Goal: Task Accomplishment & Management: Use online tool/utility

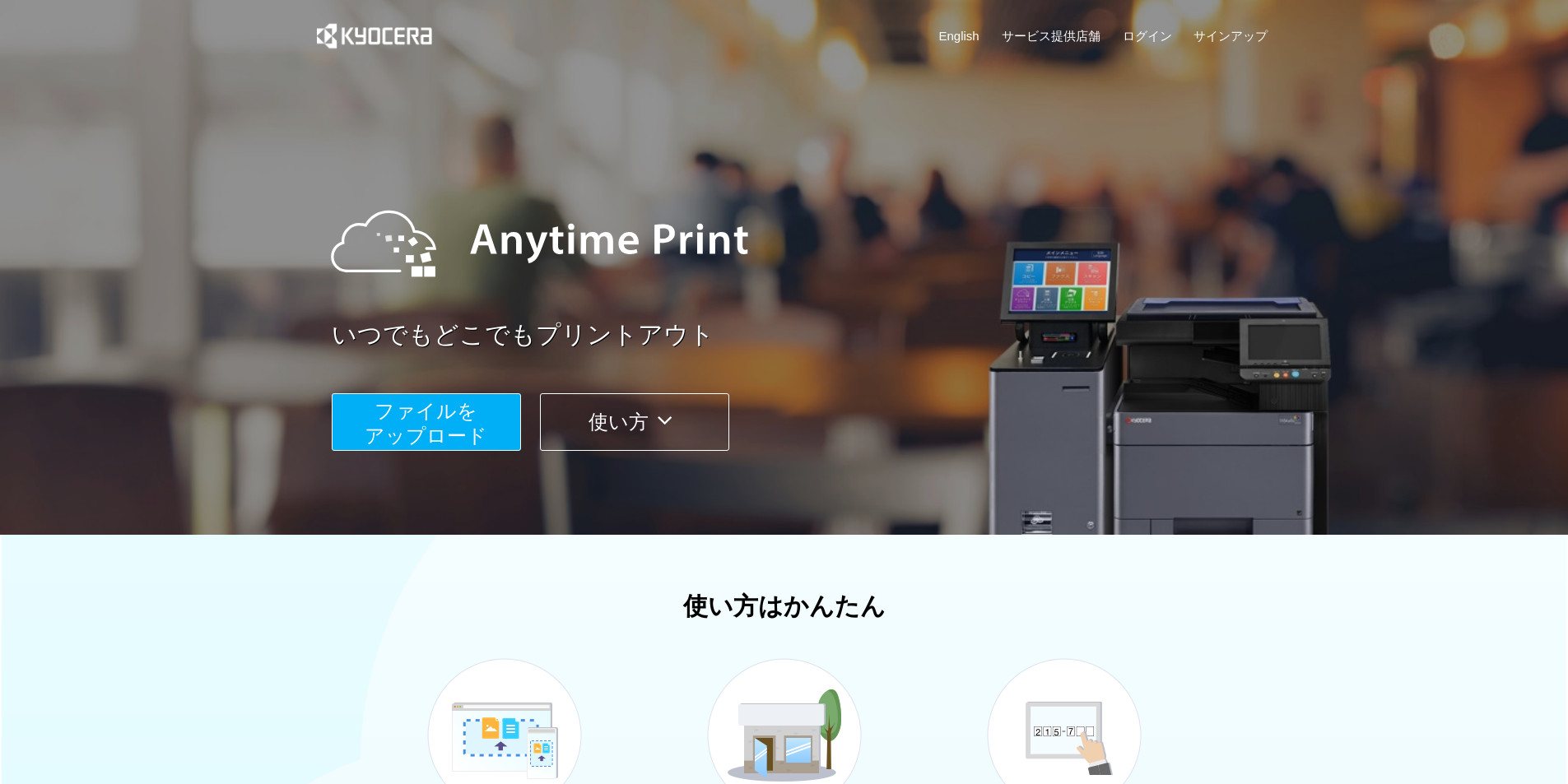
click at [505, 399] on button "ファイルを ​​アップロード" at bounding box center [425, 422] width 189 height 57
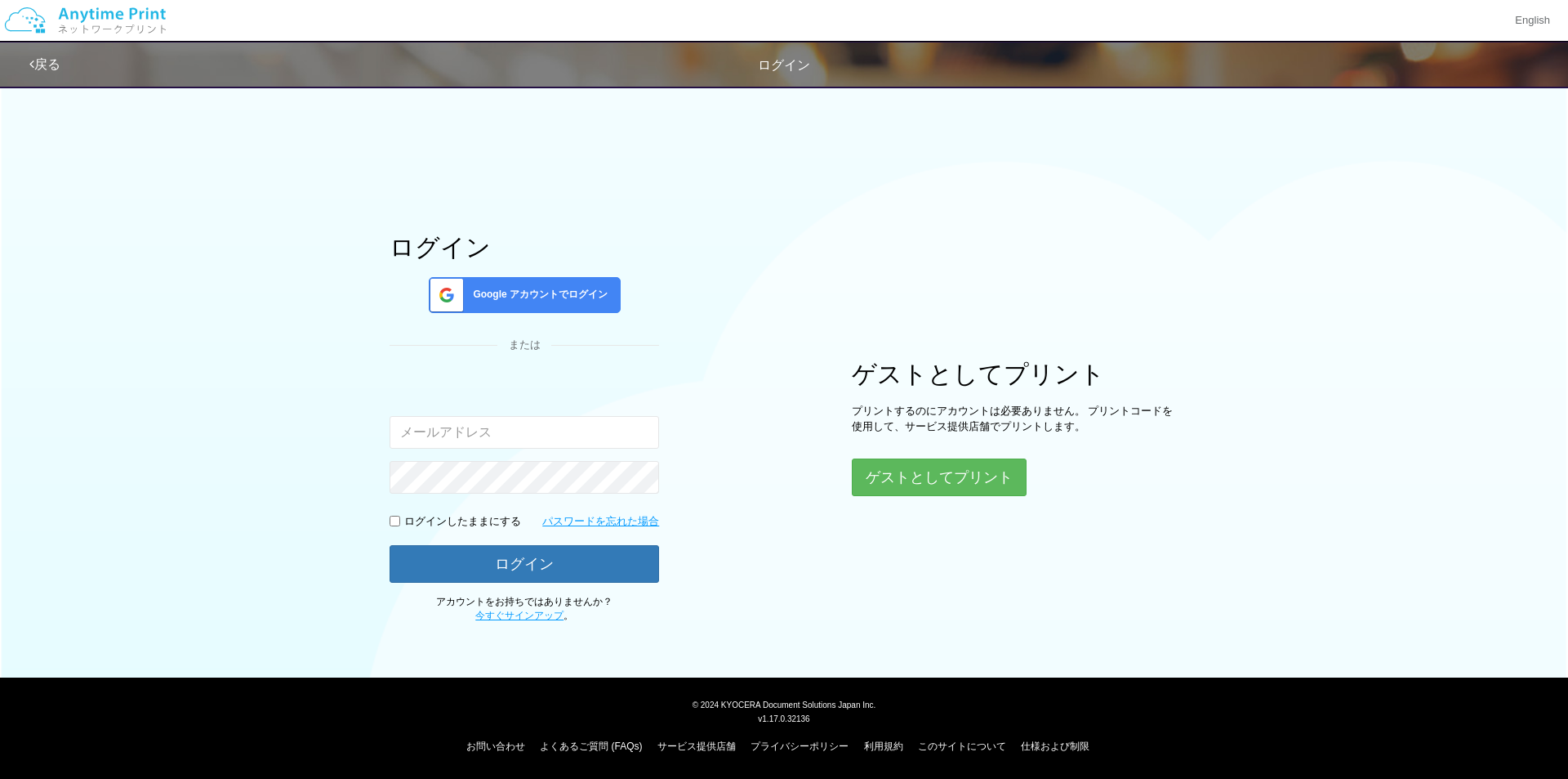
click at [595, 282] on div "Google アカウントでログイン" at bounding box center [525, 294] width 192 height 36
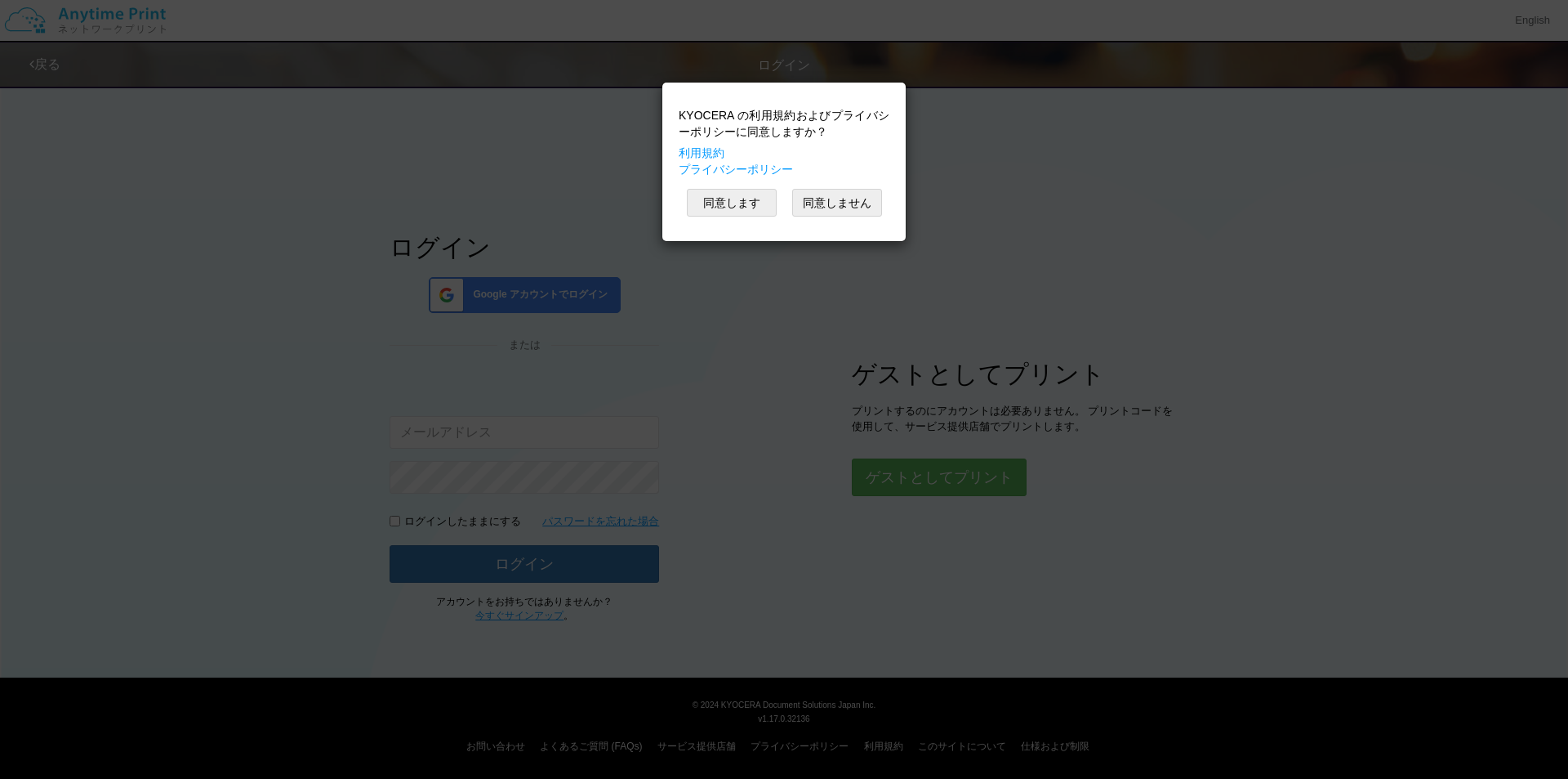
click at [811, 328] on div "KYOCERA の利用規約およびプライバシーポリシーに同意しますか？ 利用規約 プライバシーポリシー 同意します 同意しません" at bounding box center [784, 390] width 1568 height 779
click at [816, 202] on button "同意しません" at bounding box center [837, 203] width 90 height 27
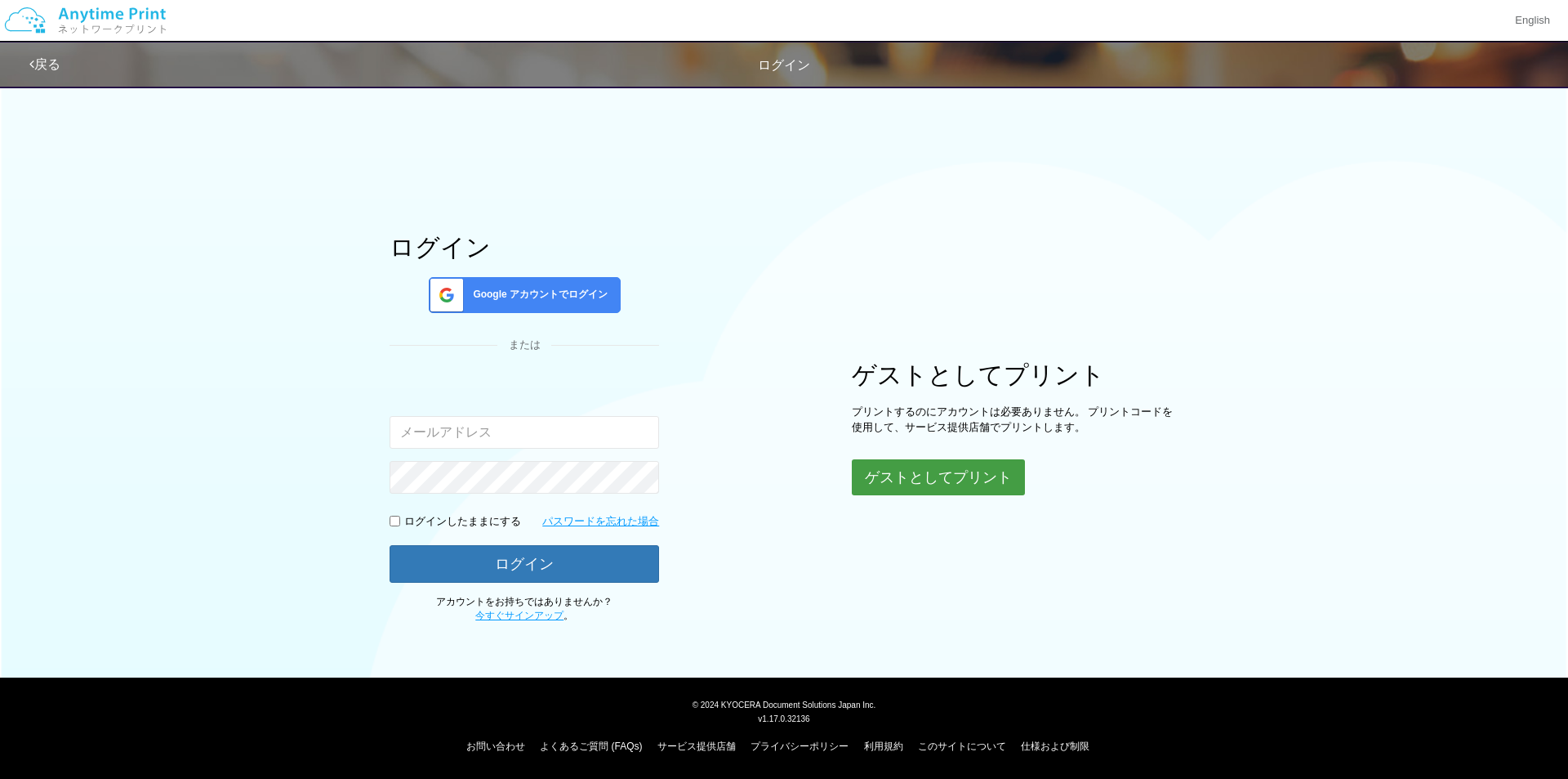
click at [937, 460] on button "ゲストとしてプリント" at bounding box center [938, 477] width 173 height 36
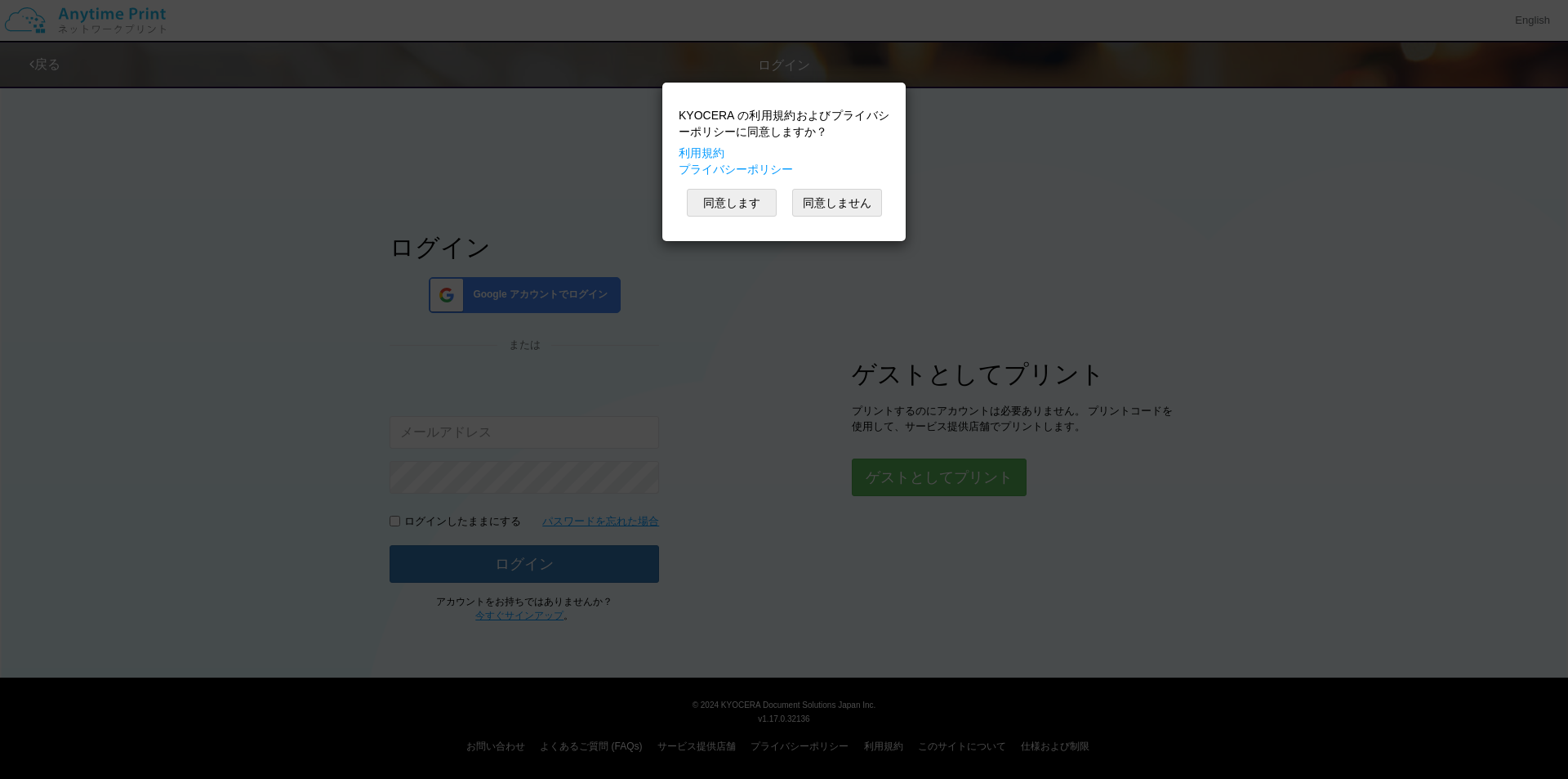
click at [740, 187] on div "KYOCERA の利用規約およびプライバシーポリシーに同意しますか？ 利用規約 プライバシーポリシー 同意します 同意しません" at bounding box center [784, 161] width 227 height 142
click at [740, 197] on button "同意します" at bounding box center [732, 203] width 90 height 27
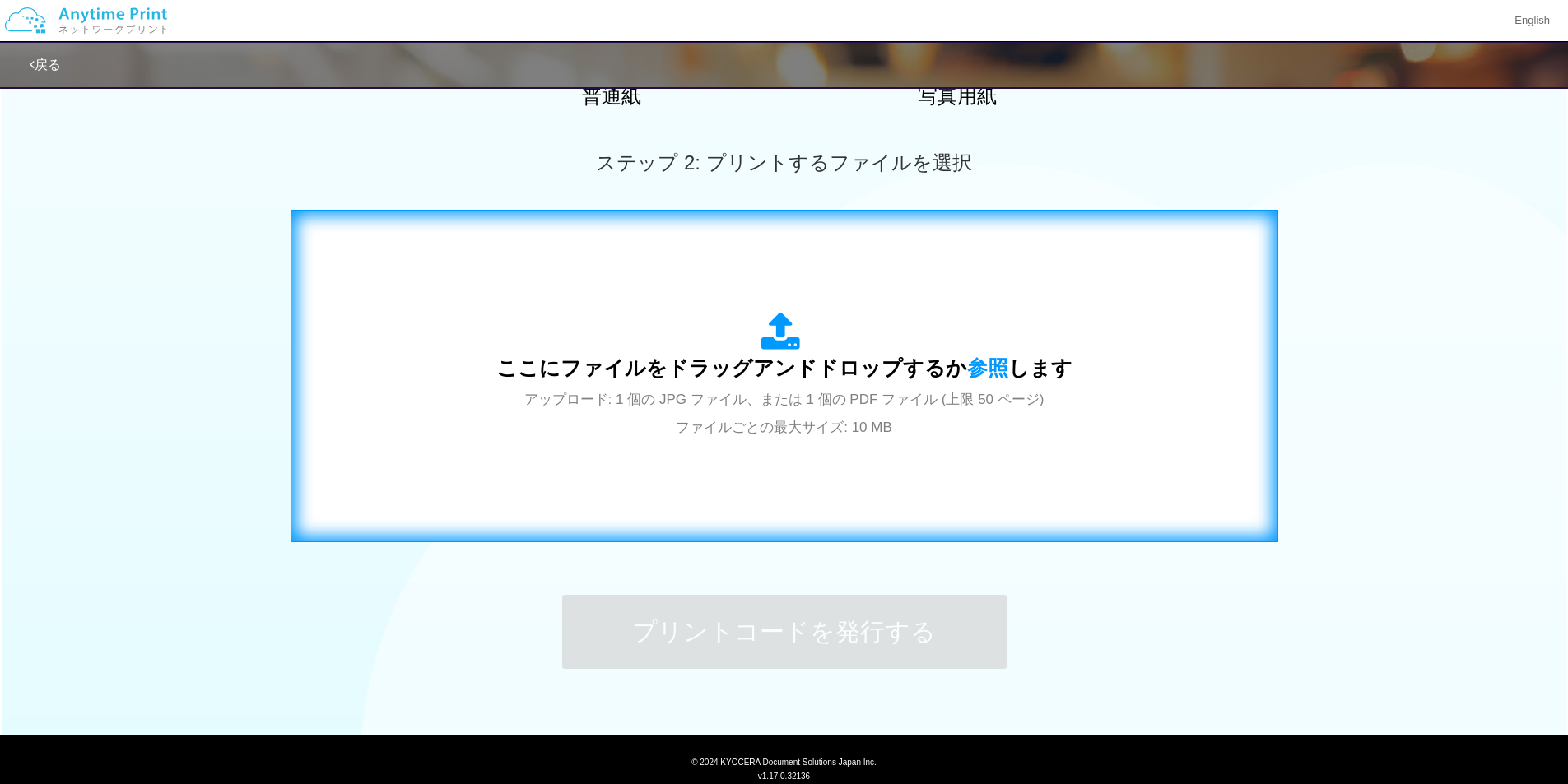
scroll to position [467, 0]
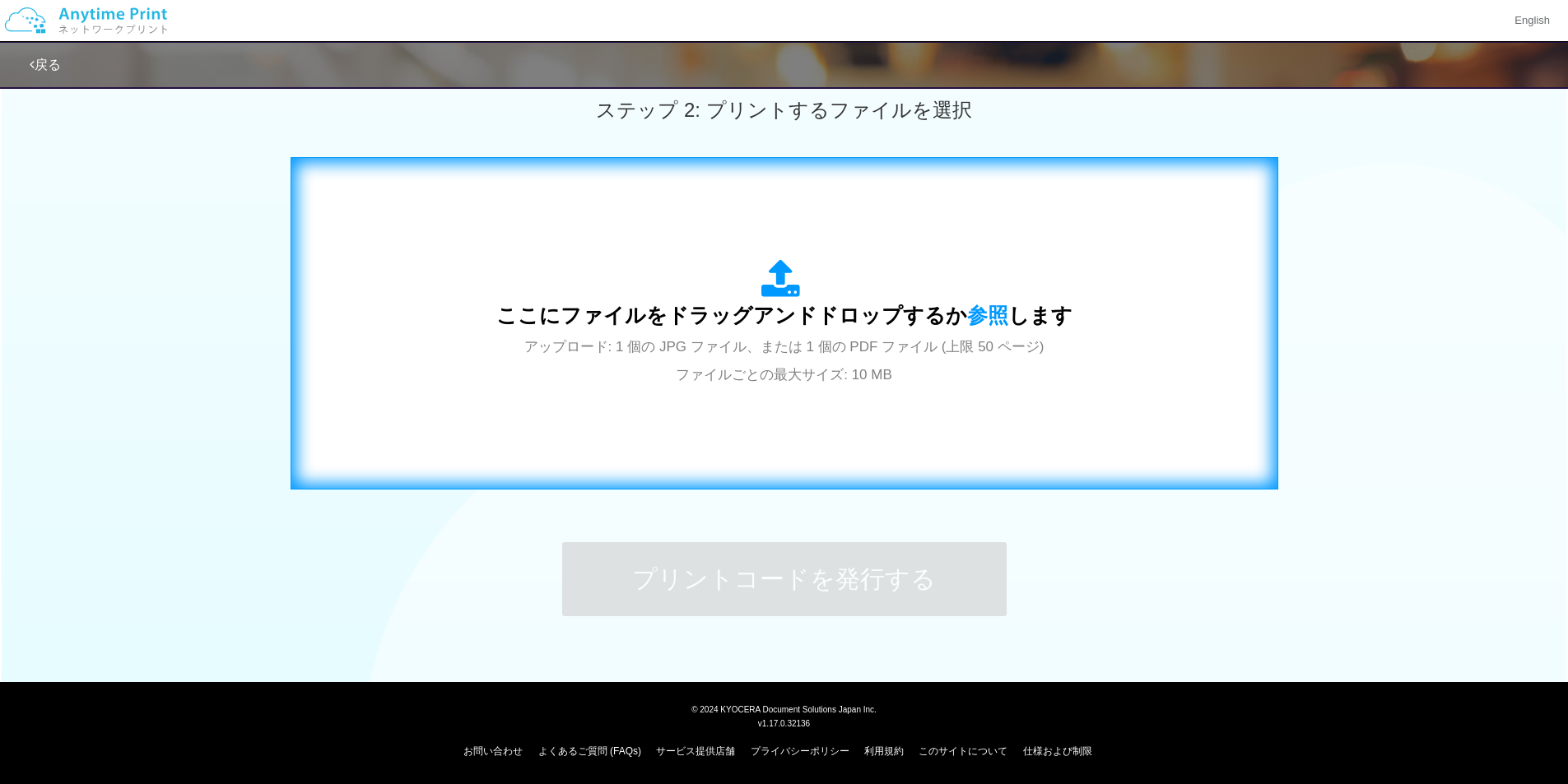
click at [801, 377] on span "アップロード: 1 個の JPG ファイル、または 1 個の PDF ファイル (上限 50 ページ) ファイルごとの最大サイズ: 10 MB" at bounding box center [784, 360] width 520 height 43
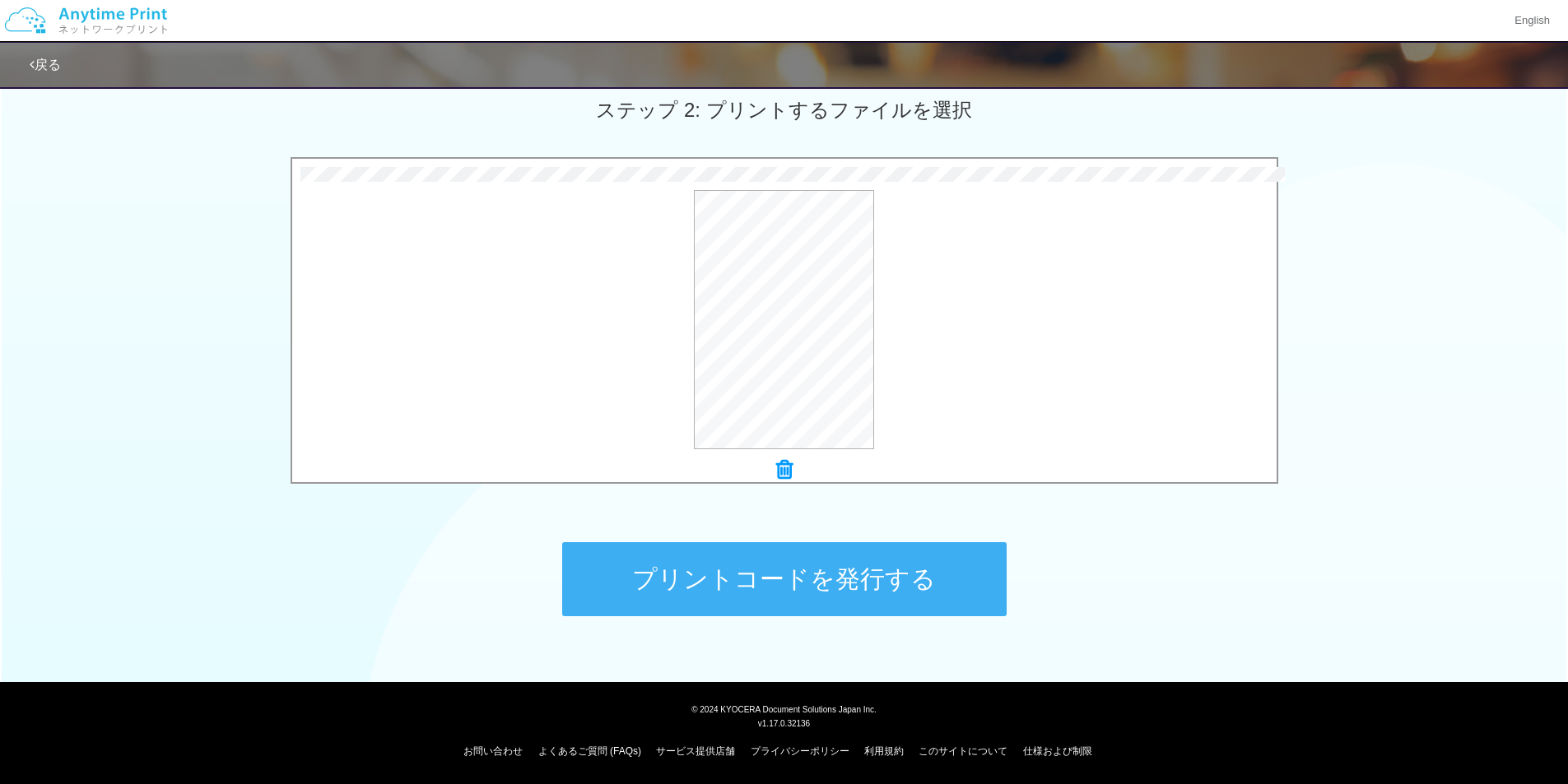
click at [861, 588] on button "プリントコードを発行する" at bounding box center [784, 579] width 444 height 74
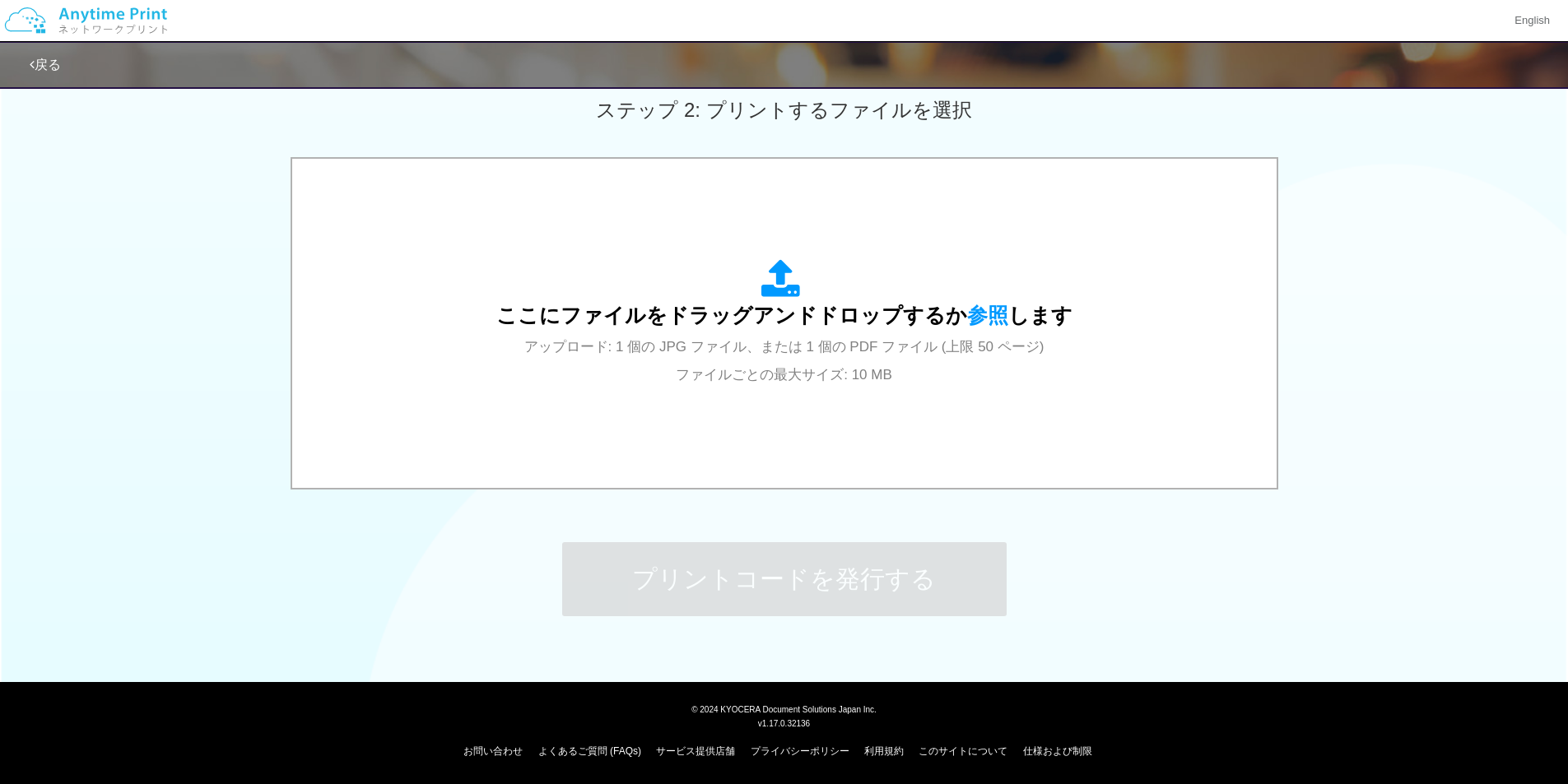
scroll to position [0, 0]
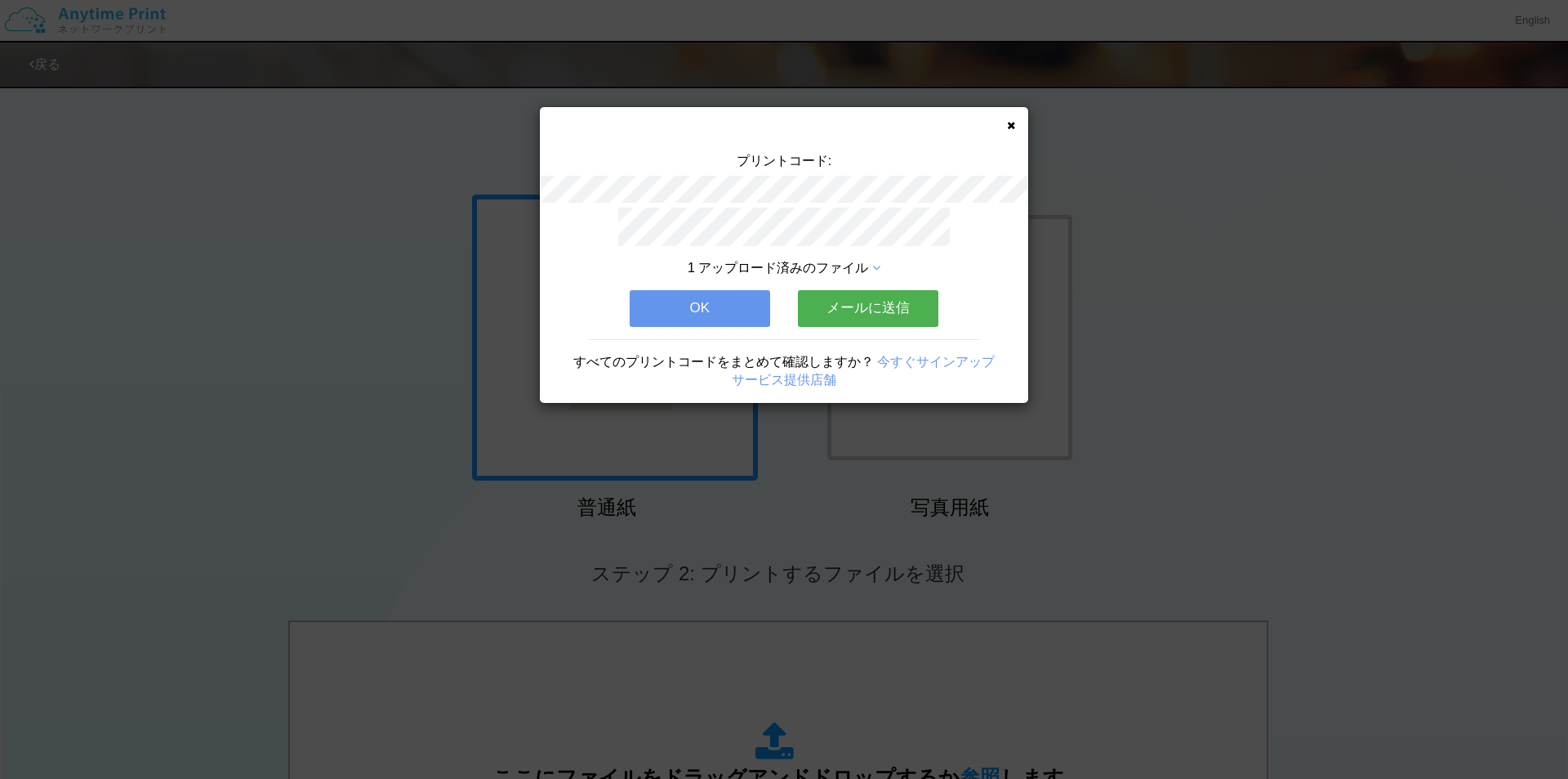
click at [1018, 114] on div "プリントコード: 1 アップロード済みのファイル OK メールに送信 すべてのプリントコードをまとめて確認しますか？ 今すぐサインアップ サービス提供店舗" at bounding box center [783, 255] width 488 height 296
click at [1009, 116] on div "プリントコード: 1 アップロード済みのファイル OK メールに送信 すべてのプリントコードをまとめて確認しますか？ 今すぐサインアップ サービス提供店舗" at bounding box center [783, 255] width 488 height 296
click at [1015, 119] on div "プリントコード: 1 アップロード済みのファイル OK メールに送信 すべてのプリントコードをまとめて確認しますか？ 今すぐサインアップ サービス提供店舗" at bounding box center [783, 255] width 488 height 296
click at [1002, 121] on div "プリントコード: 1 アップロード済みのファイル OK メールに送信 すべてのプリントコードをまとめて確認しますか？ 今すぐサインアップ サービス提供店舗" at bounding box center [783, 255] width 488 height 296
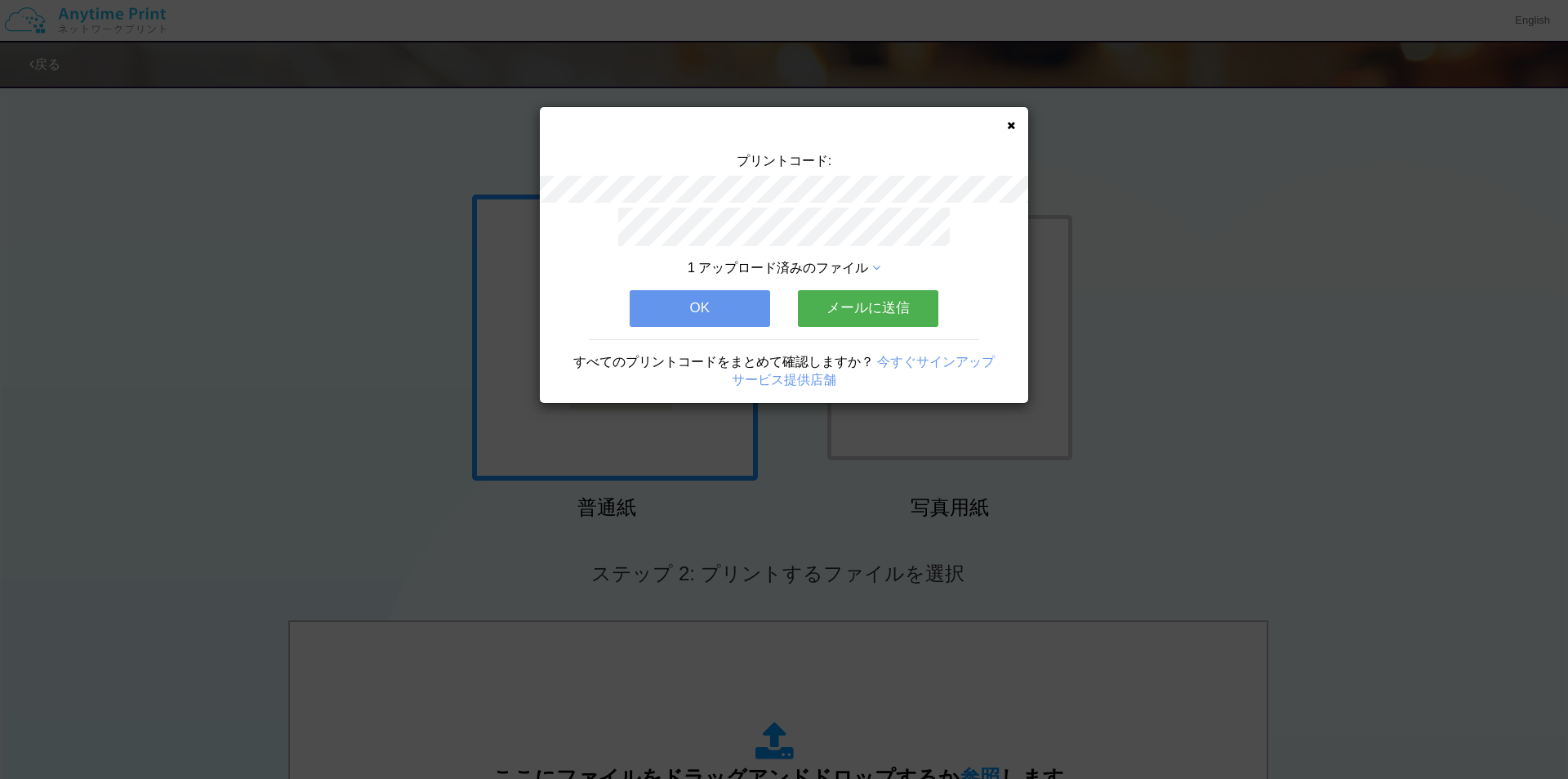
click at [1008, 123] on icon at bounding box center [1010, 126] width 8 height 11
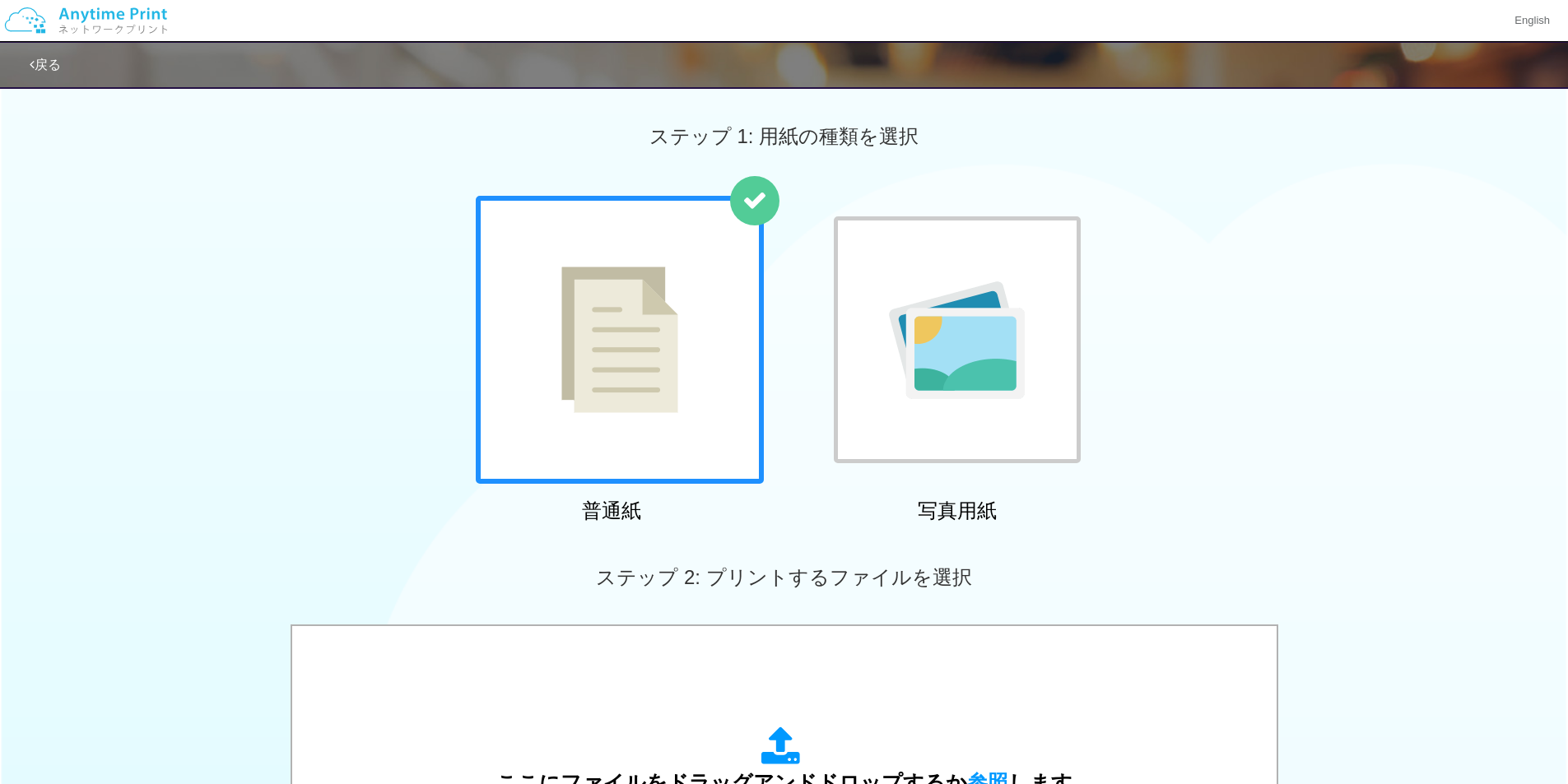
click at [1241, 302] on div "普通紙 写真用紙" at bounding box center [784, 362] width 1568 height 334
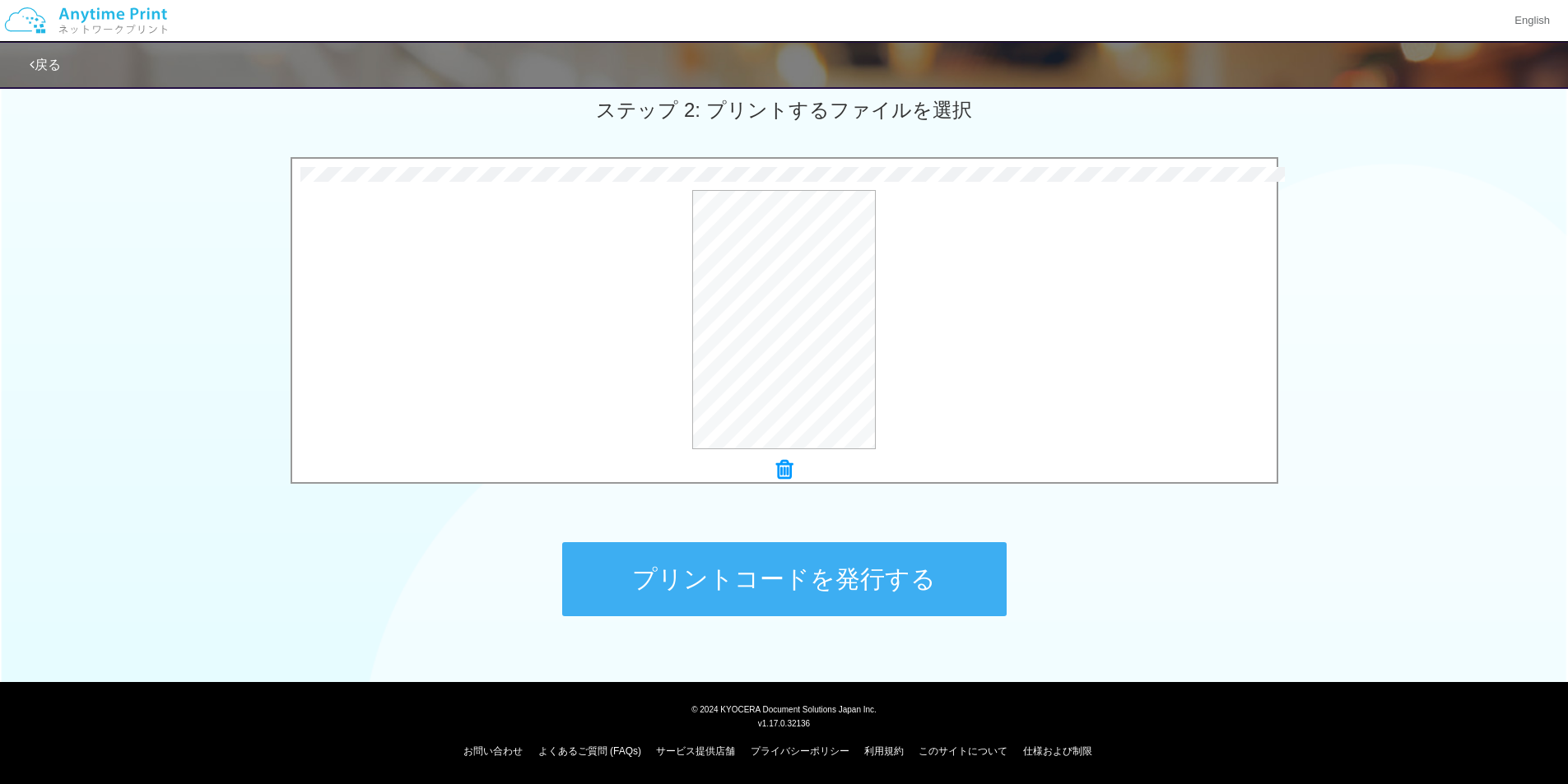
click at [808, 578] on button "プリントコードを発行する" at bounding box center [784, 579] width 444 height 74
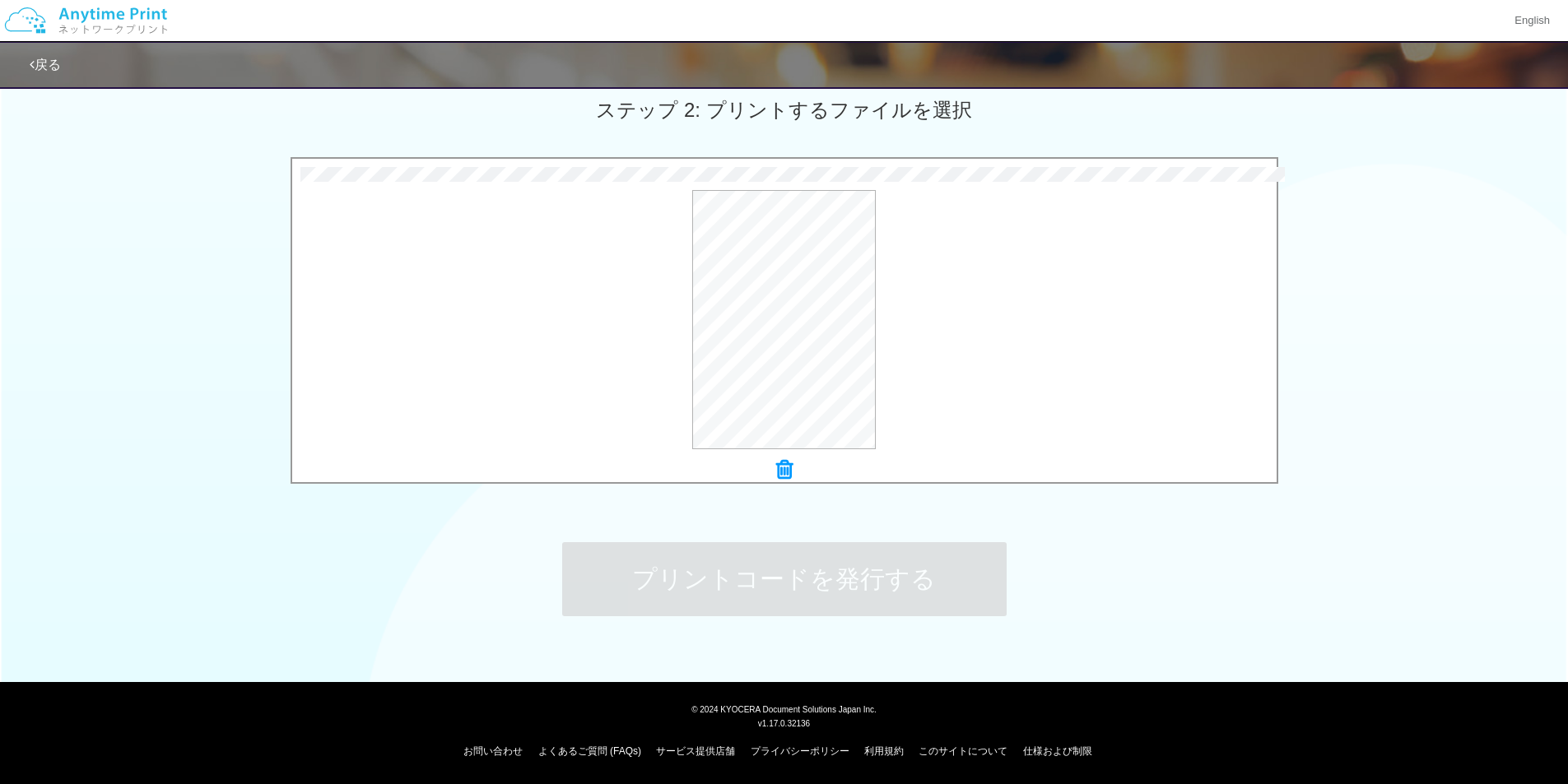
scroll to position [0, 0]
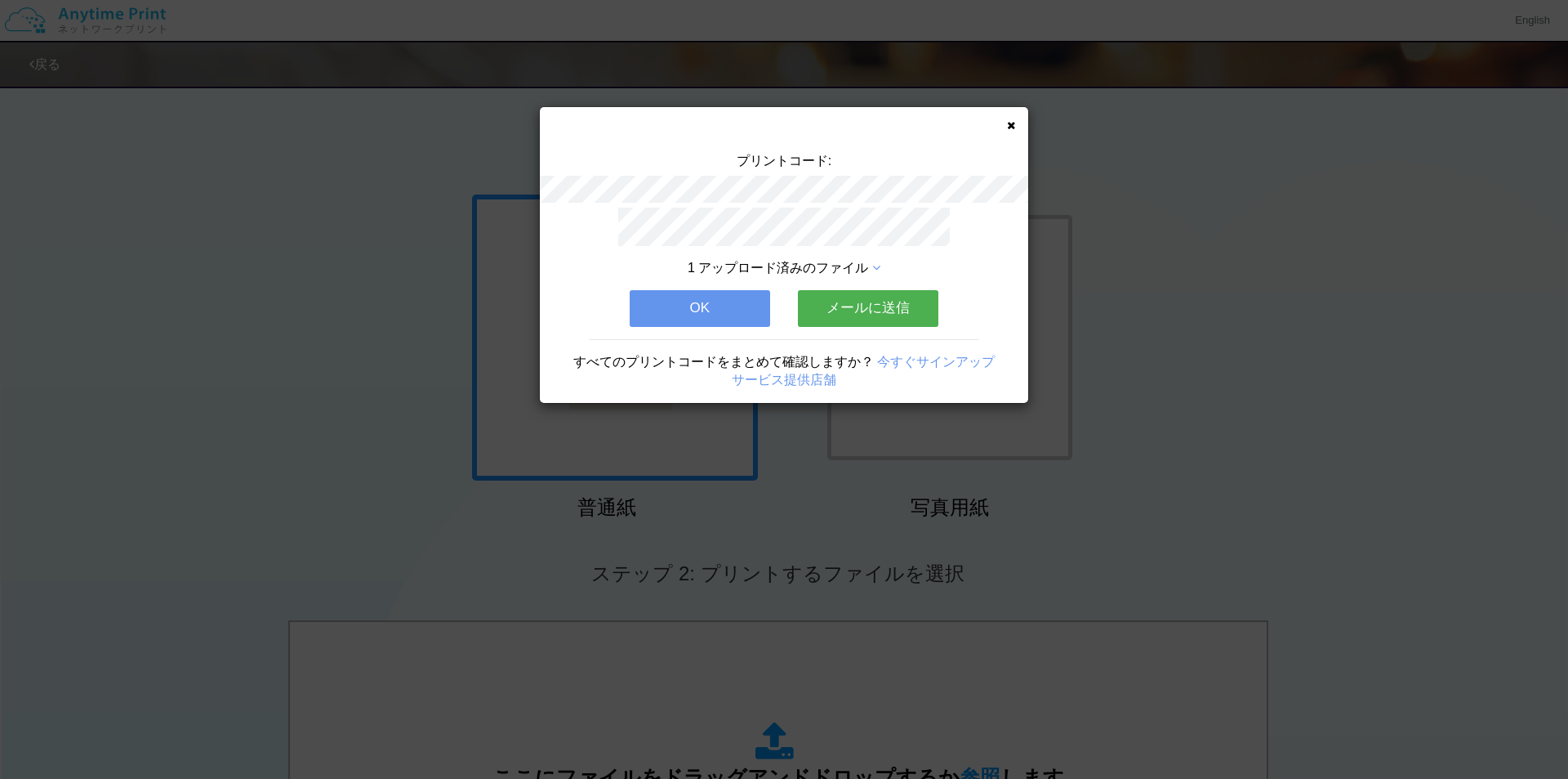
click at [1018, 123] on div "プリントコード: 1 アップロード済みのファイル OK メールに送信 すべてのプリントコードをまとめて確認しますか？ 今すぐサインアップ サービス提供店舗" at bounding box center [783, 255] width 488 height 296
click at [1010, 126] on icon at bounding box center [1010, 126] width 8 height 11
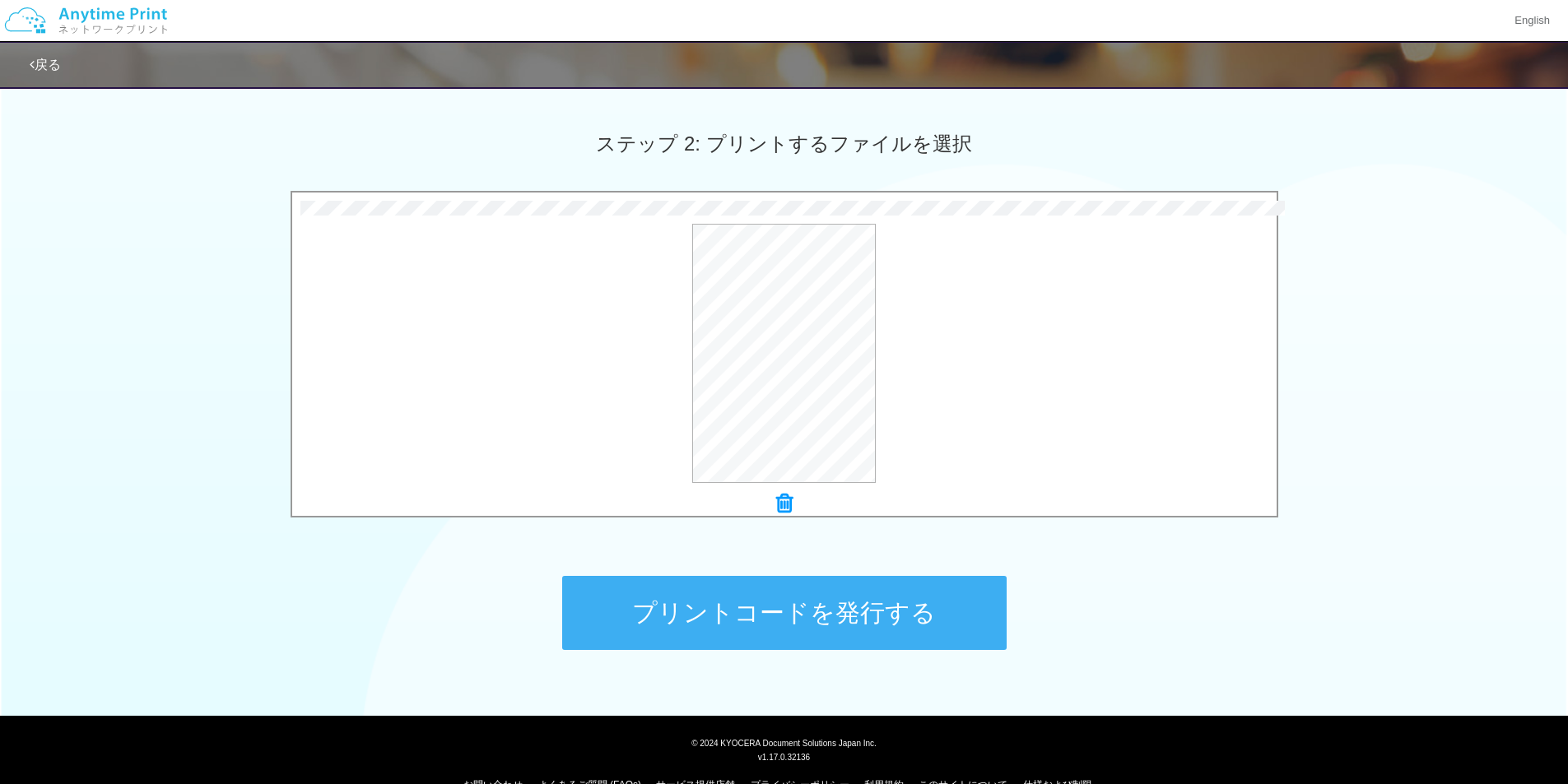
scroll to position [467, 0]
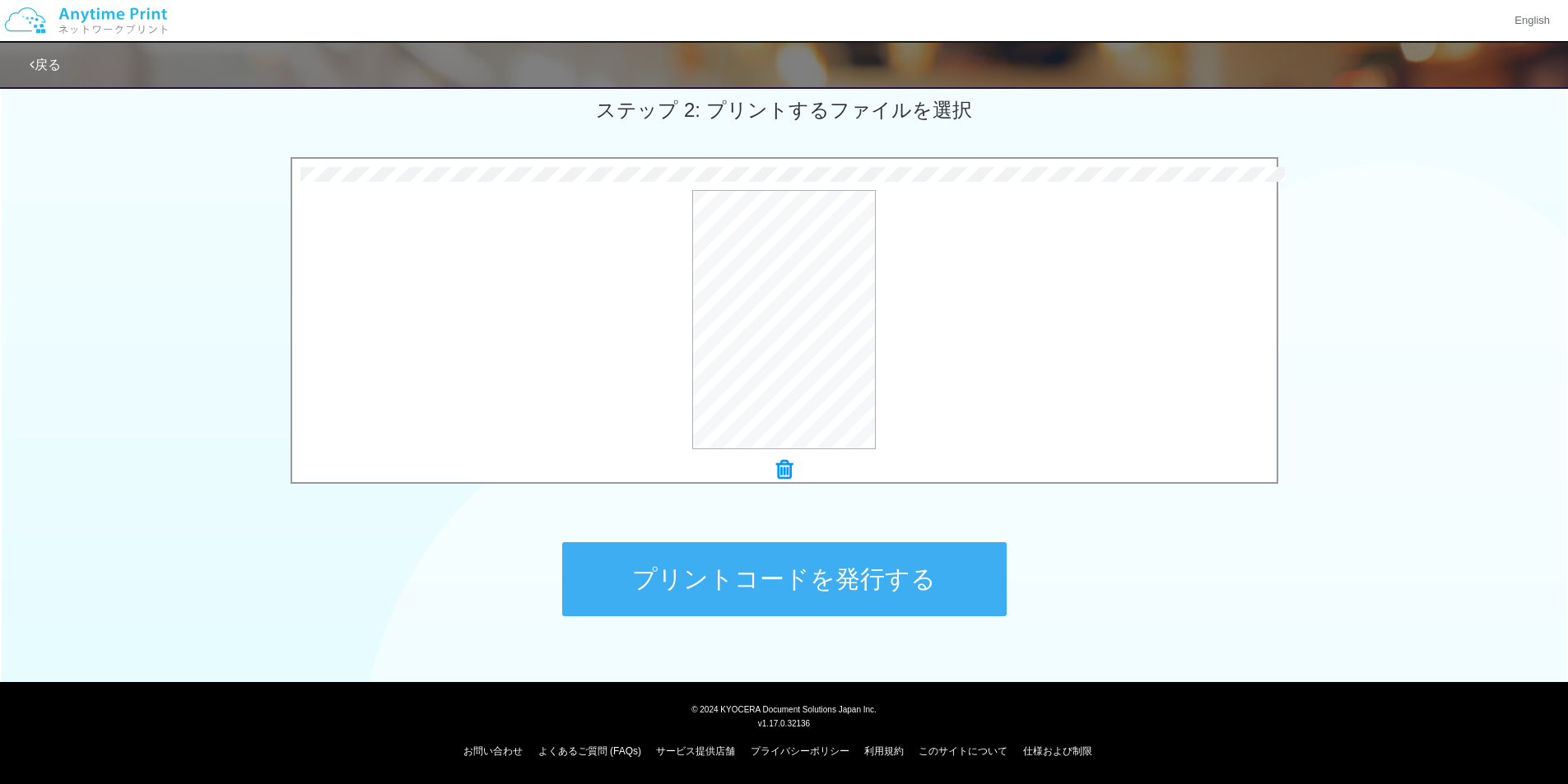
click at [814, 584] on button "プリントコードを発行する" at bounding box center [784, 579] width 444 height 74
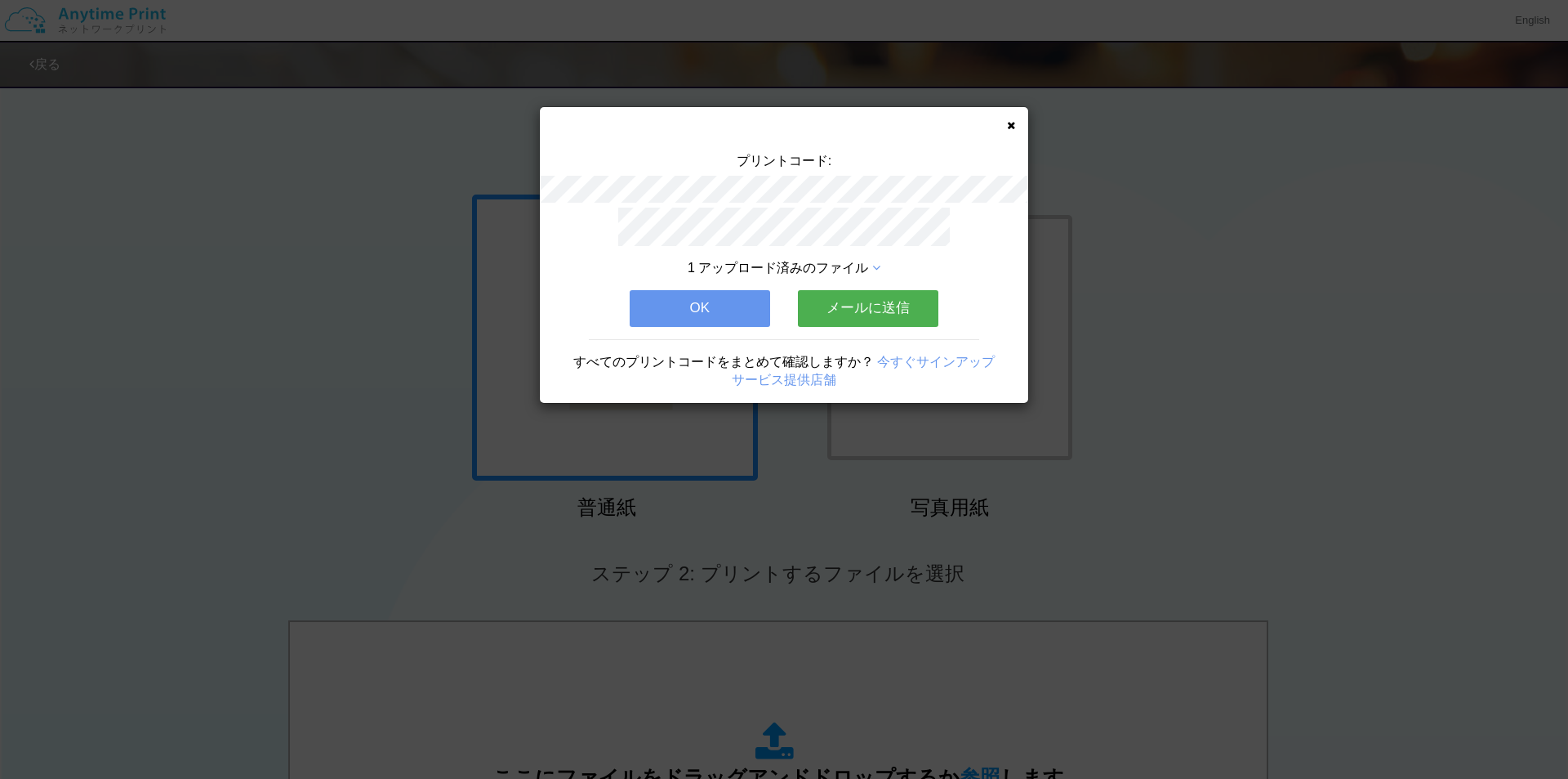
click at [1014, 125] on icon at bounding box center [1010, 126] width 8 height 11
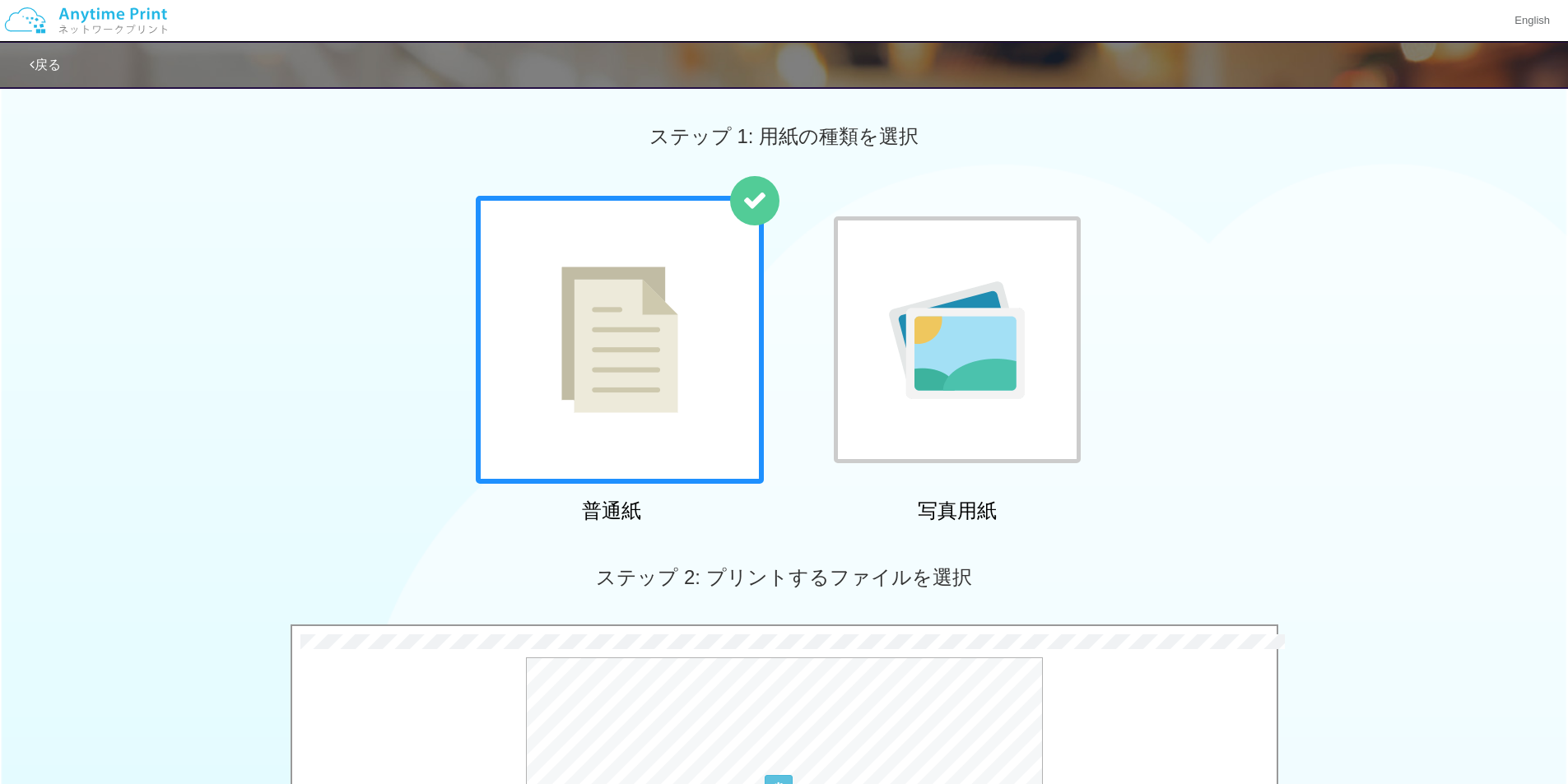
scroll to position [467, 0]
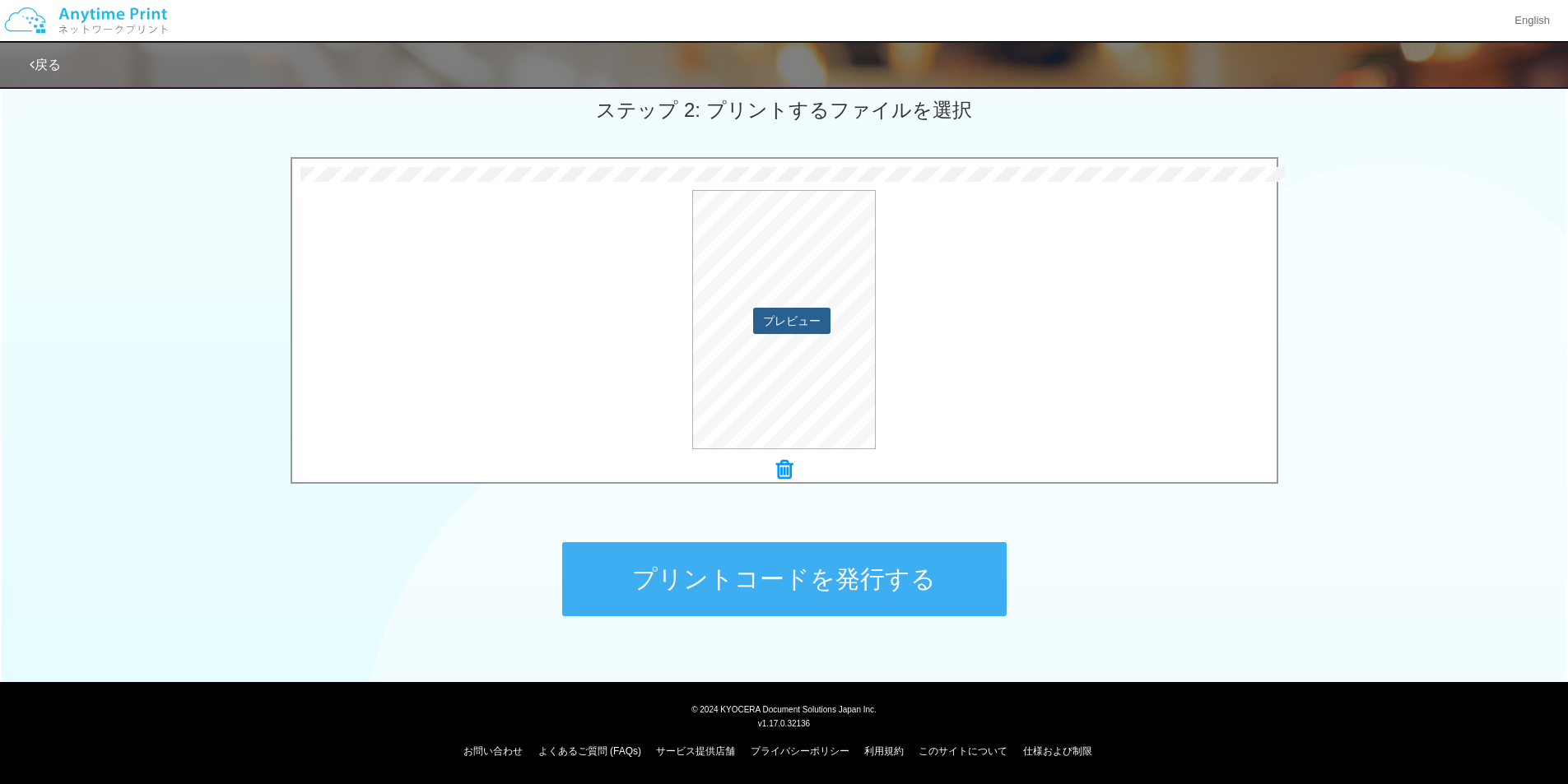
click at [808, 332] on button "プレビュー" at bounding box center [792, 320] width 78 height 27
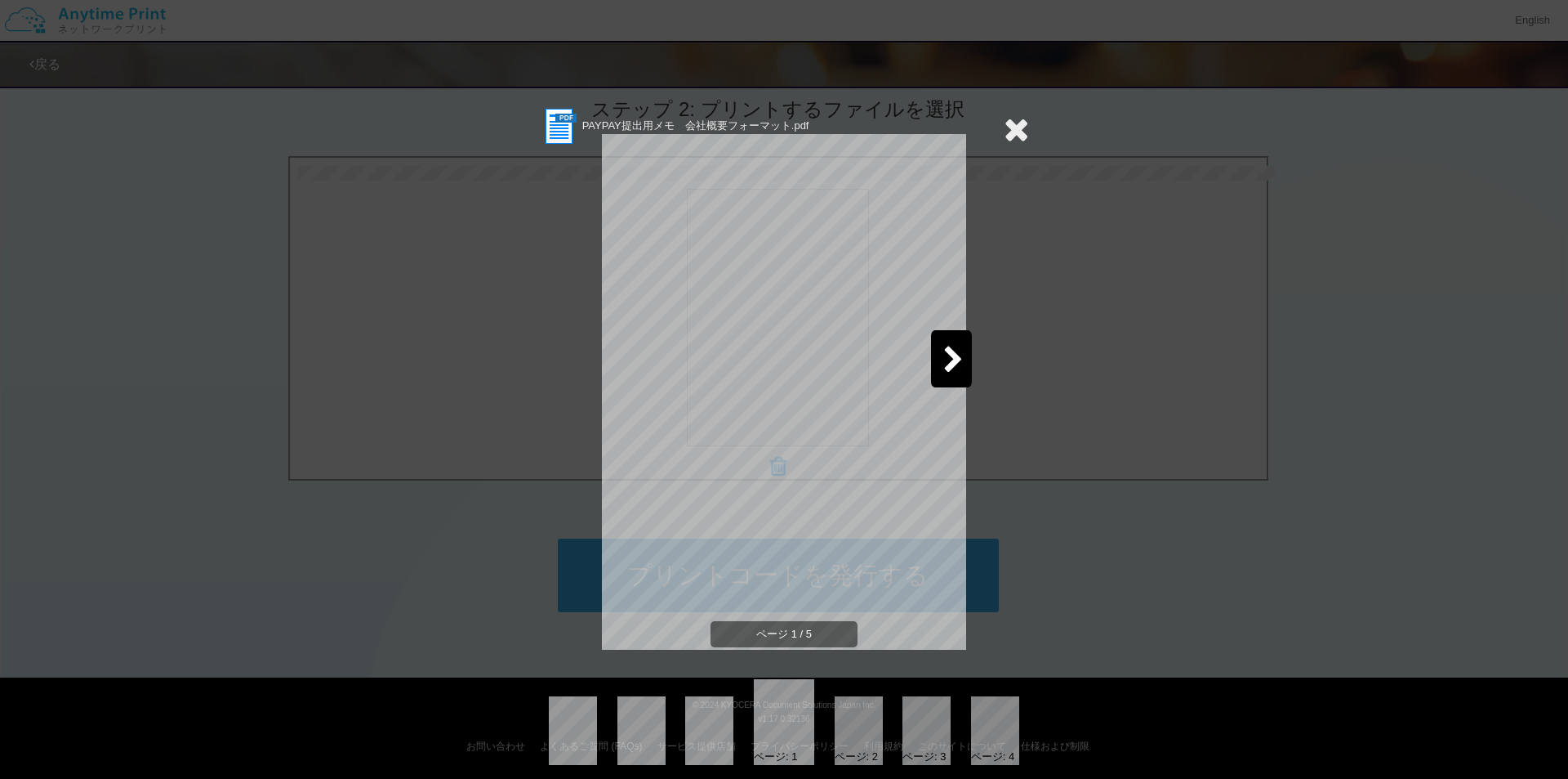
click at [943, 358] on icon at bounding box center [953, 360] width 20 height 28
click at [954, 367] on icon at bounding box center [953, 360] width 20 height 28
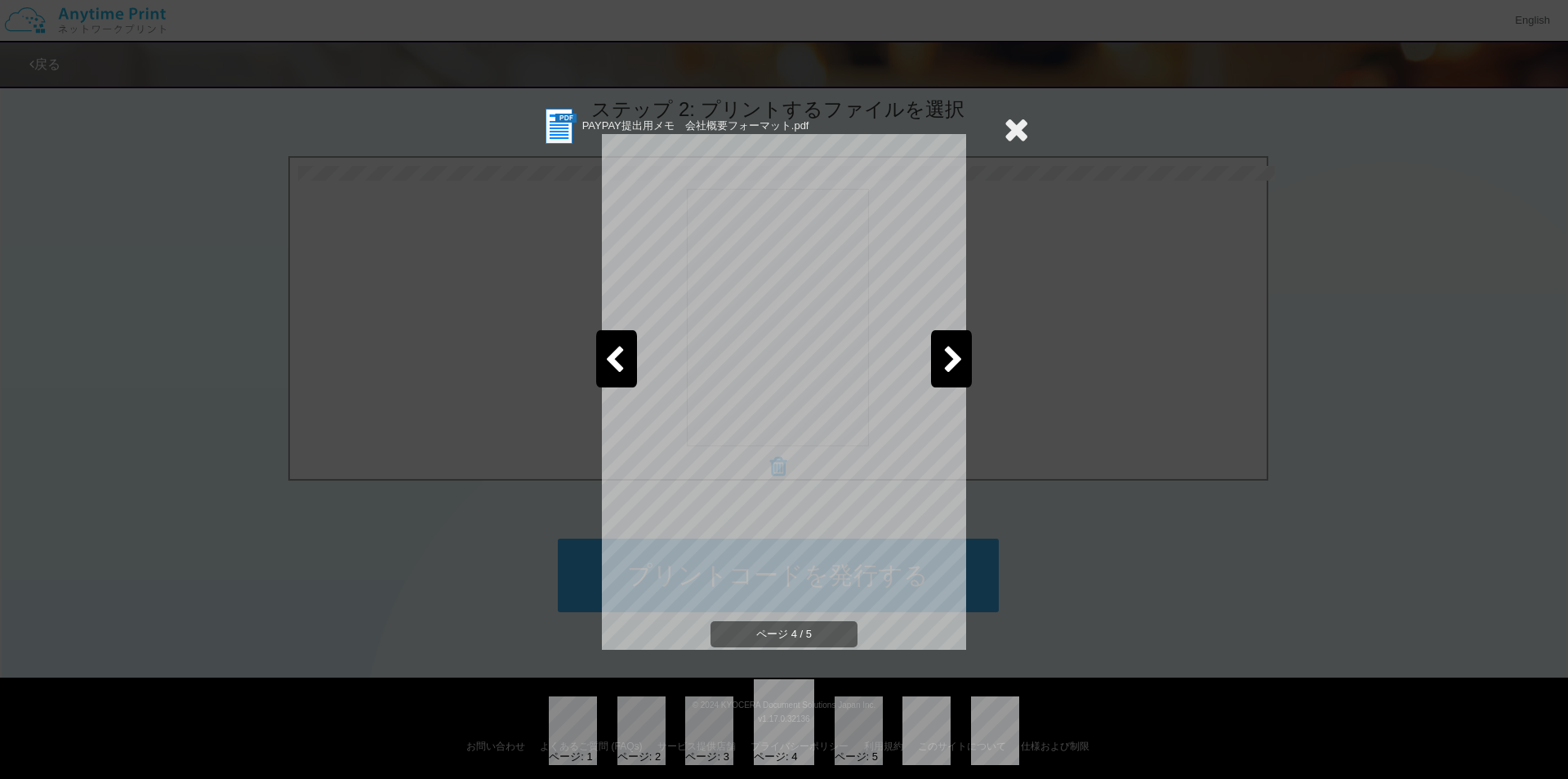
click at [954, 367] on icon at bounding box center [953, 360] width 20 height 28
click at [1014, 119] on icon at bounding box center [1017, 129] width 26 height 33
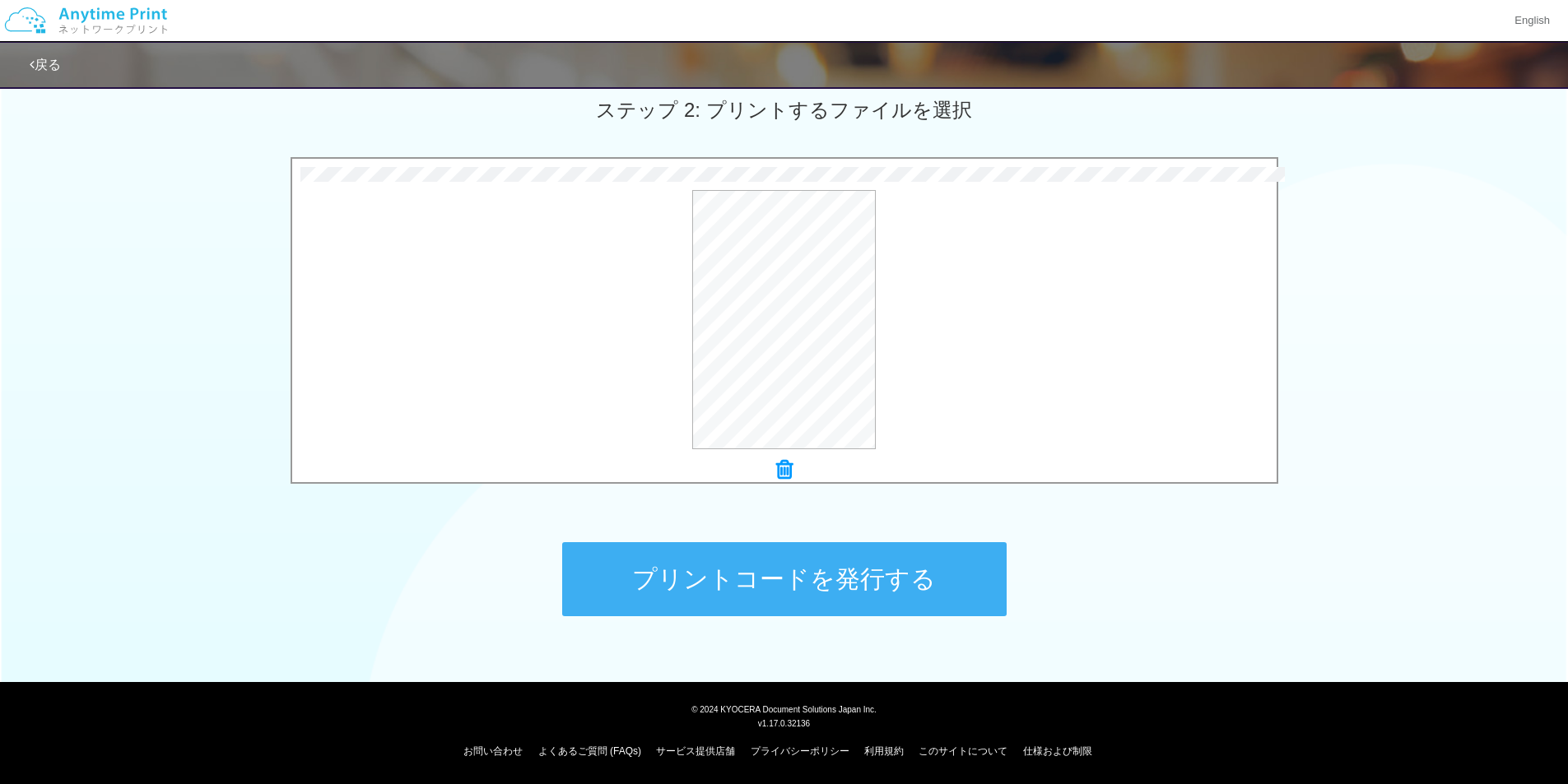
click at [869, 587] on button "プリントコードを発行する" at bounding box center [784, 579] width 444 height 74
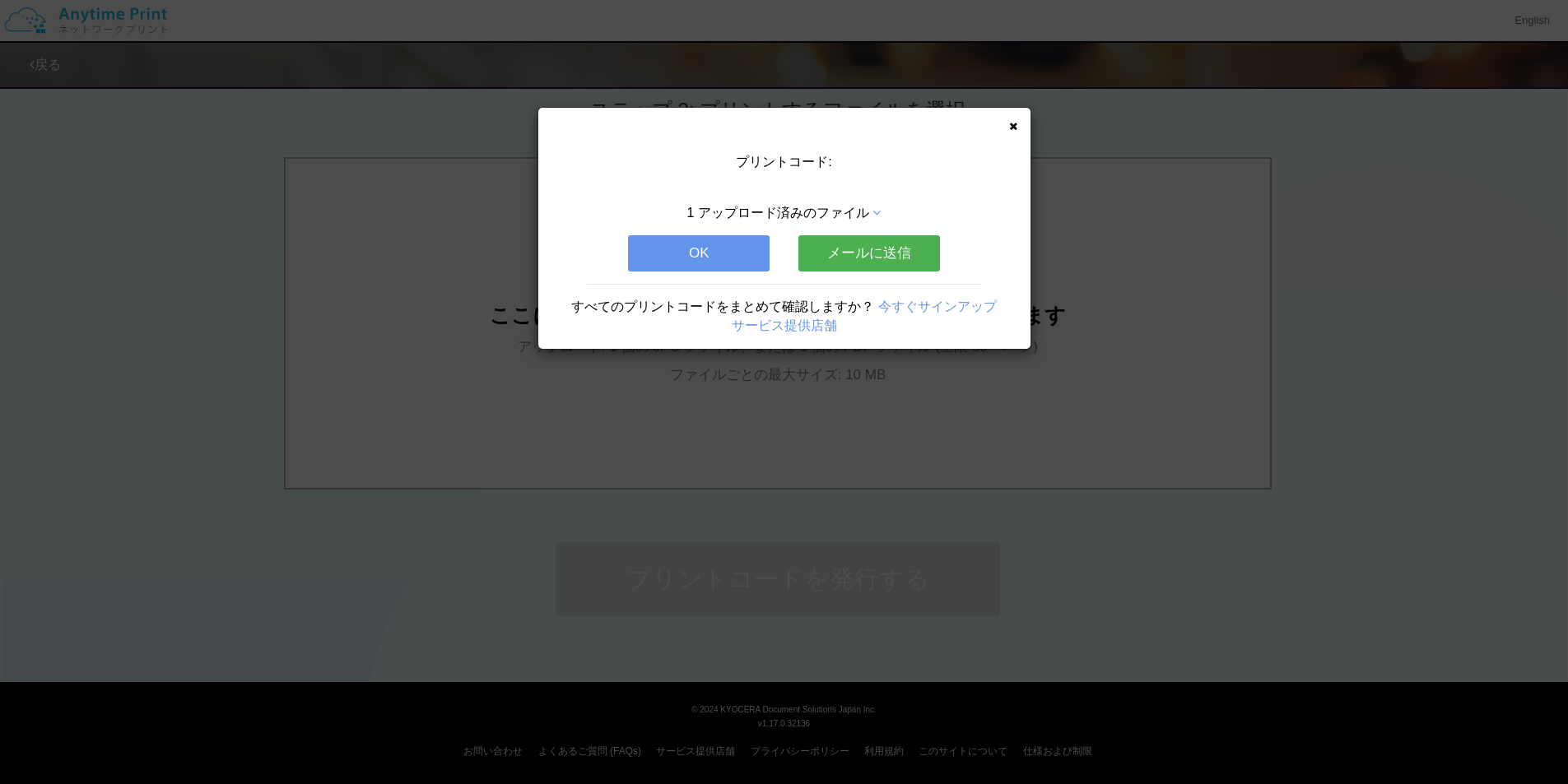
scroll to position [0, 0]
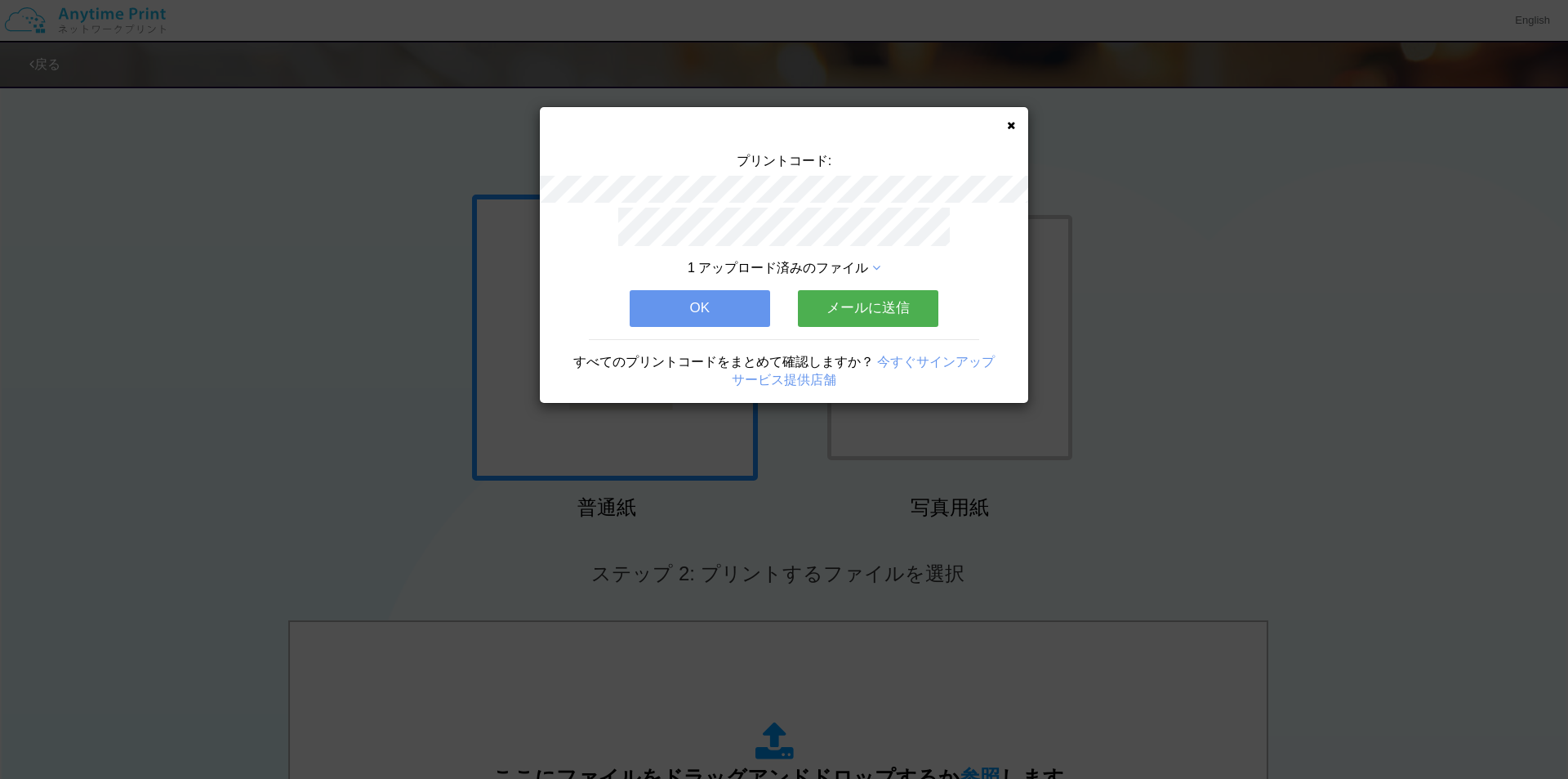
click at [1012, 124] on icon at bounding box center [1010, 126] width 8 height 11
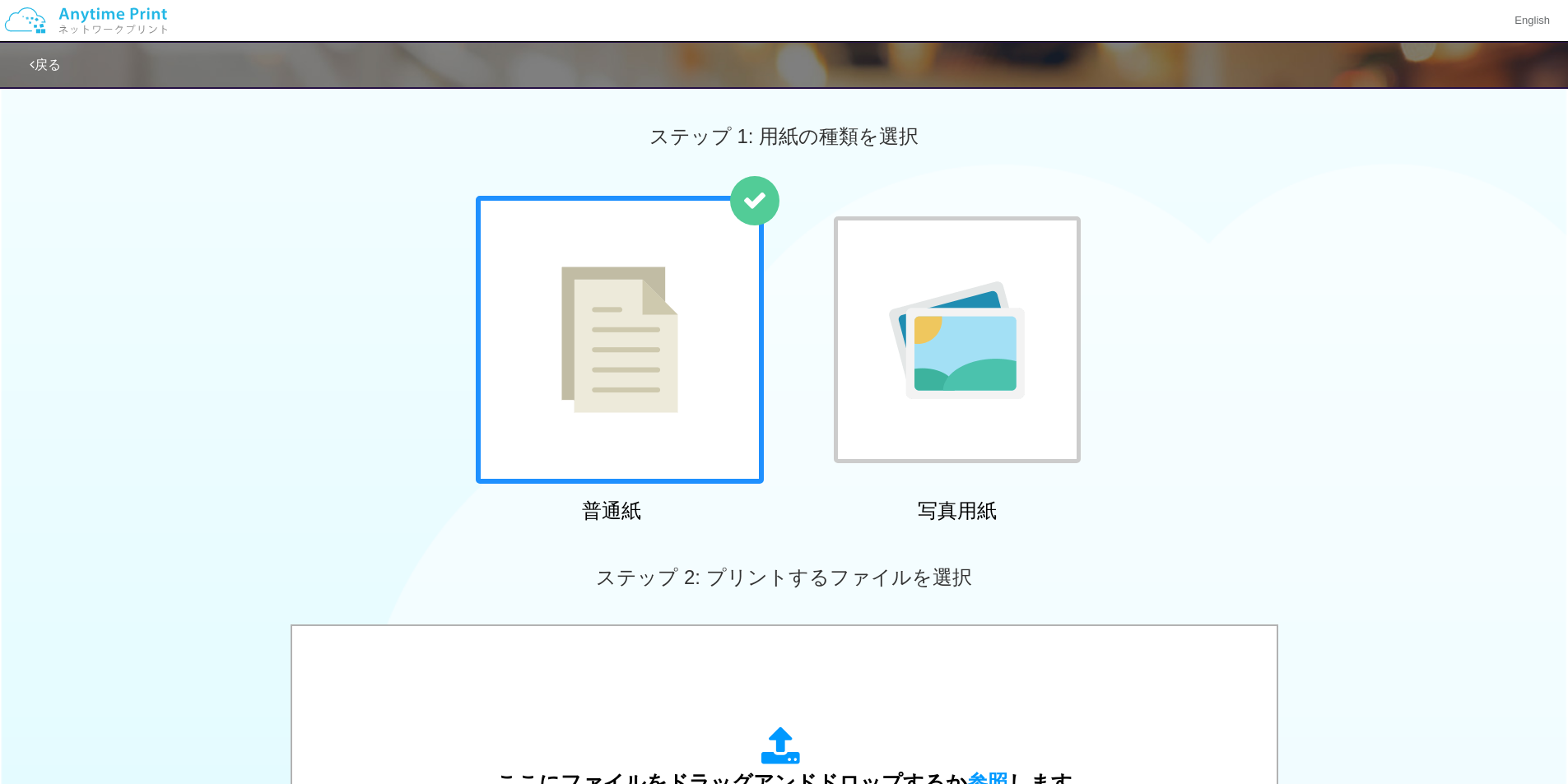
click at [400, 125] on div "ステップ 1: 用紙の種類を選択" at bounding box center [784, 137] width 1568 height 118
